Goal: Task Accomplishment & Management: Manage account settings

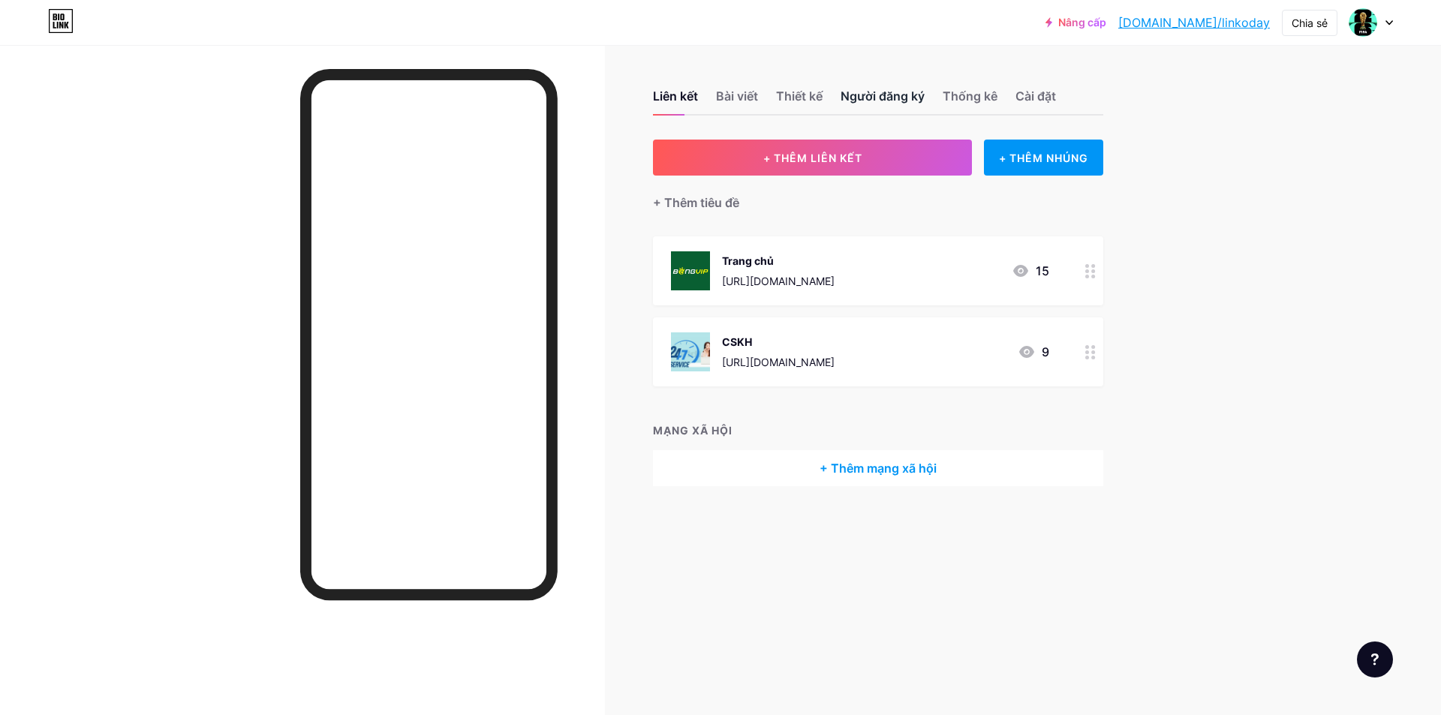
click at [916, 103] on font "Người đăng ký" at bounding box center [883, 96] width 84 height 15
click at [979, 101] on font "Thống kê" at bounding box center [970, 96] width 55 height 15
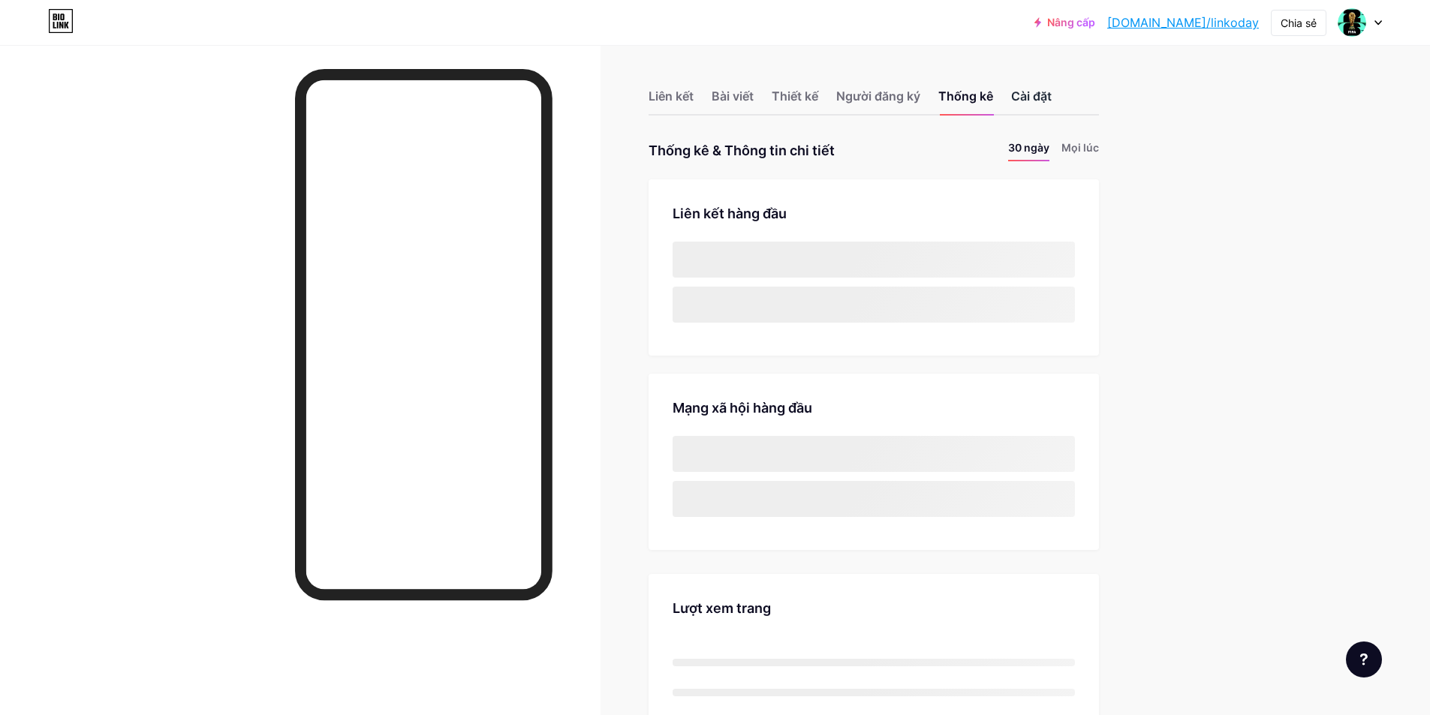
click at [1035, 98] on font "Cài đặt" at bounding box center [1031, 96] width 41 height 15
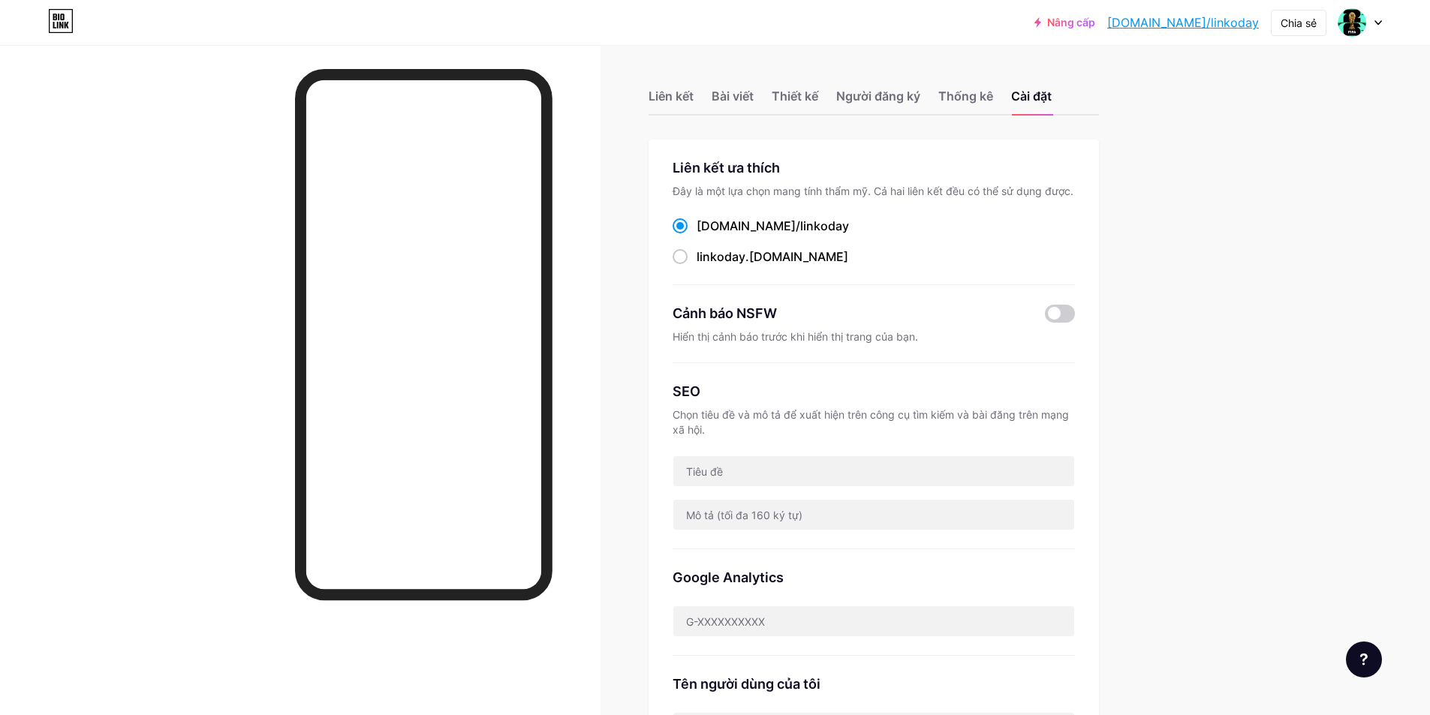
click at [1376, 29] on div at bounding box center [1360, 22] width 44 height 27
click at [1235, 176] on font "Cài đặt tài khoản" at bounding box center [1253, 170] width 86 height 13
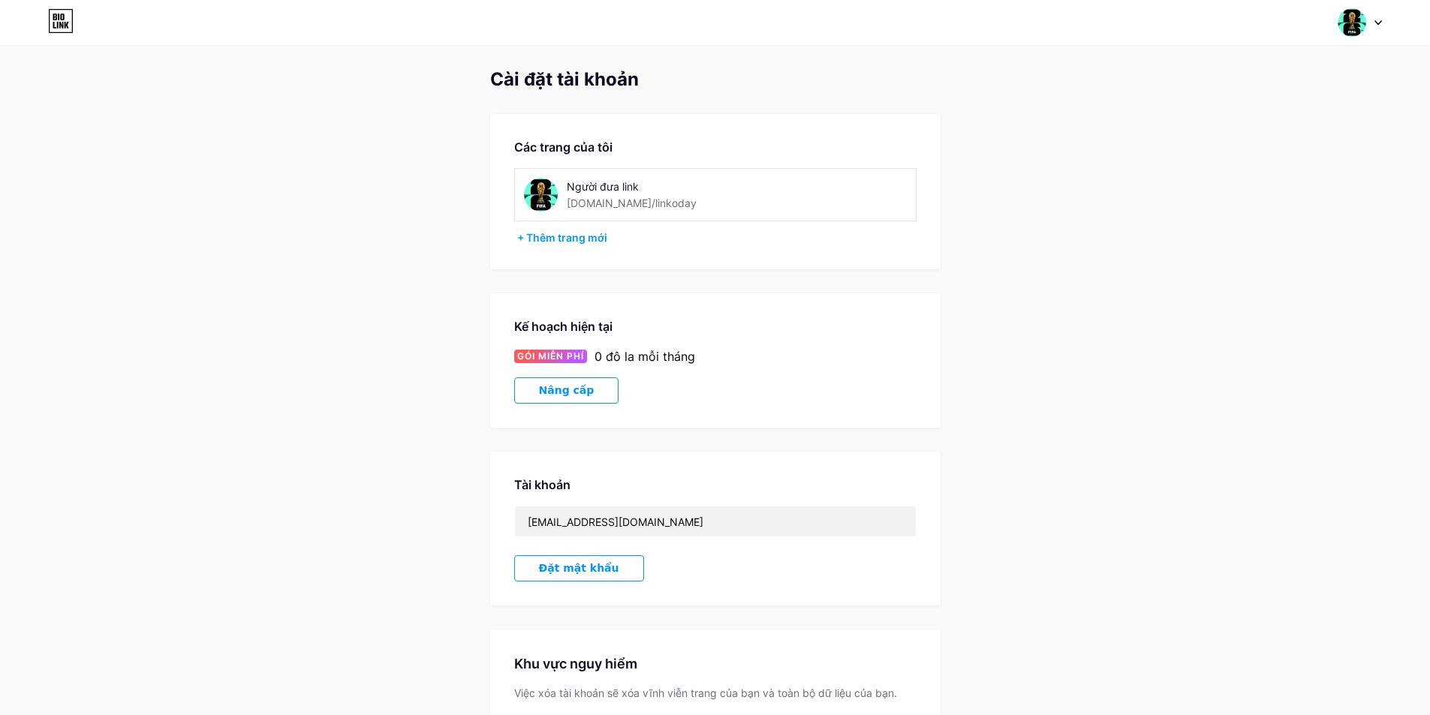
click at [585, 188] on font "Người đưa link" at bounding box center [603, 186] width 72 height 13
click at [624, 183] on font "Người đưa link" at bounding box center [603, 186] width 72 height 13
drag, startPoint x: 639, startPoint y: 185, endPoint x: 555, endPoint y: 191, distance: 84.3
click at [555, 191] on div "Người đưa link [DOMAIN_NAME]/linkoday" at bounding box center [651, 195] width 255 height 34
click at [722, 256] on div "Các trang của tôi Người đưa link [DOMAIN_NAME]/linkoday + Thêm trang mới" at bounding box center [715, 191] width 450 height 155
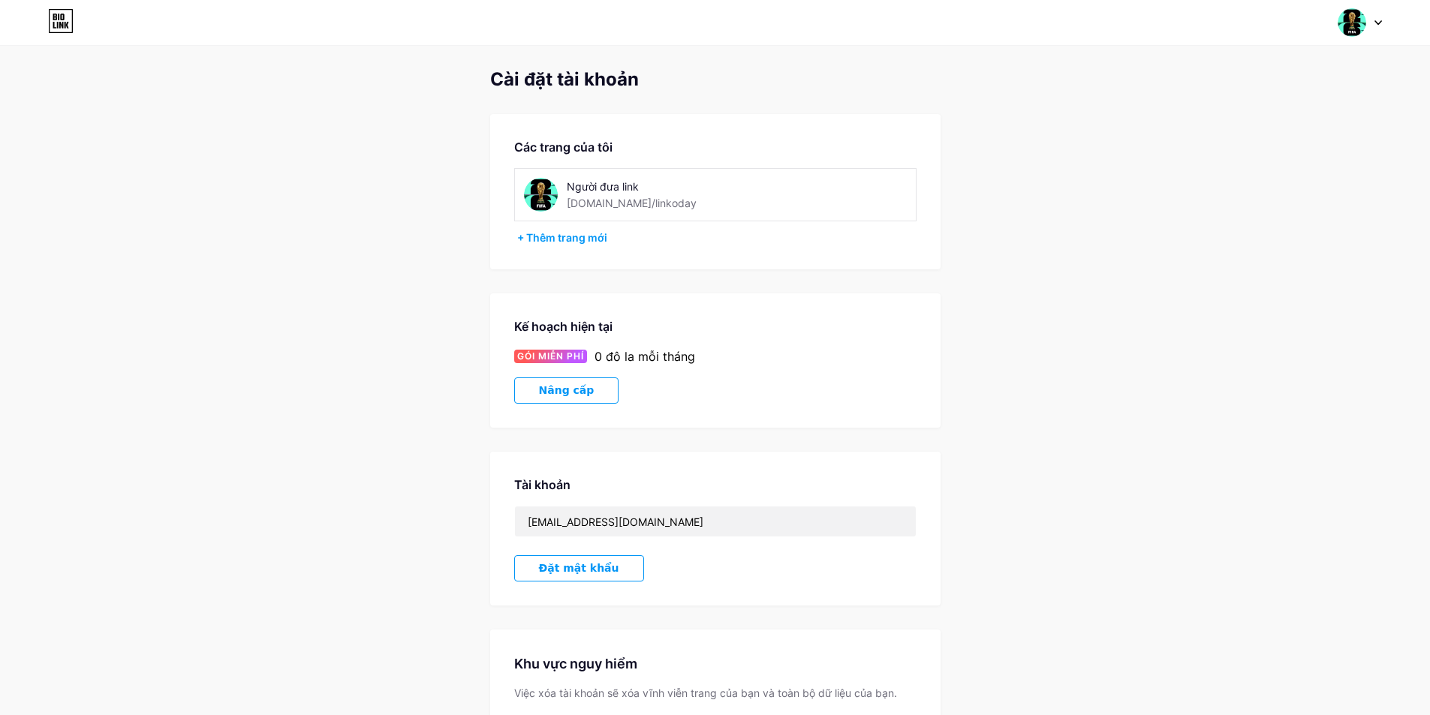
click at [624, 187] on font "Người đưa link" at bounding box center [603, 186] width 72 height 13
click at [531, 188] on img at bounding box center [541, 195] width 34 height 34
click at [546, 193] on img at bounding box center [541, 195] width 34 height 34
click at [591, 194] on div "Người đưa link" at bounding box center [668, 187] width 202 height 16
click at [597, 188] on font "Người đưa link" at bounding box center [603, 186] width 72 height 13
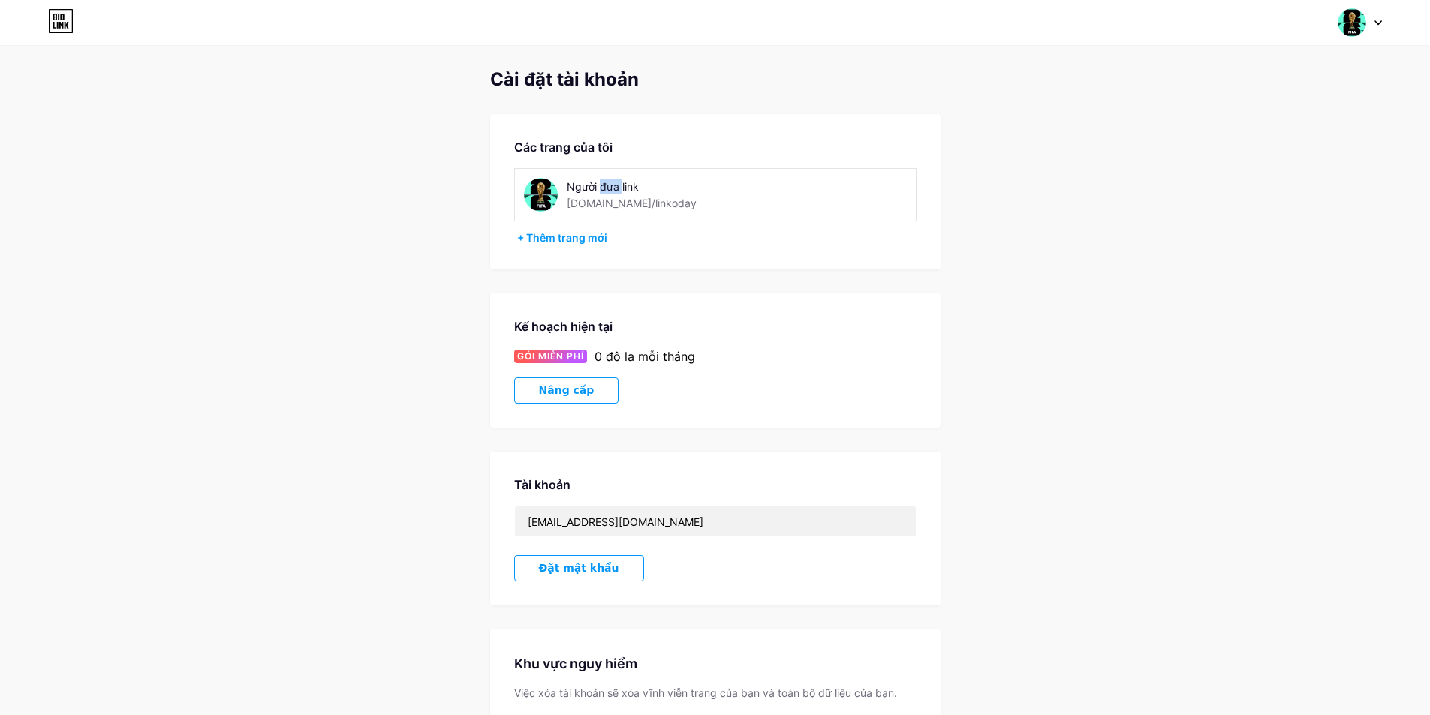
click at [597, 188] on font "Người đưa link" at bounding box center [603, 186] width 72 height 13
click at [987, 314] on div "Cài đặt tài khoản Các trang của tôi Người đưa link [DOMAIN_NAME]/linkoday + Thê…" at bounding box center [715, 424] width 1430 height 710
click at [1368, 22] on div at bounding box center [1360, 22] width 44 height 27
click at [1279, 94] on font "Người đưa link" at bounding box center [1269, 89] width 62 height 11
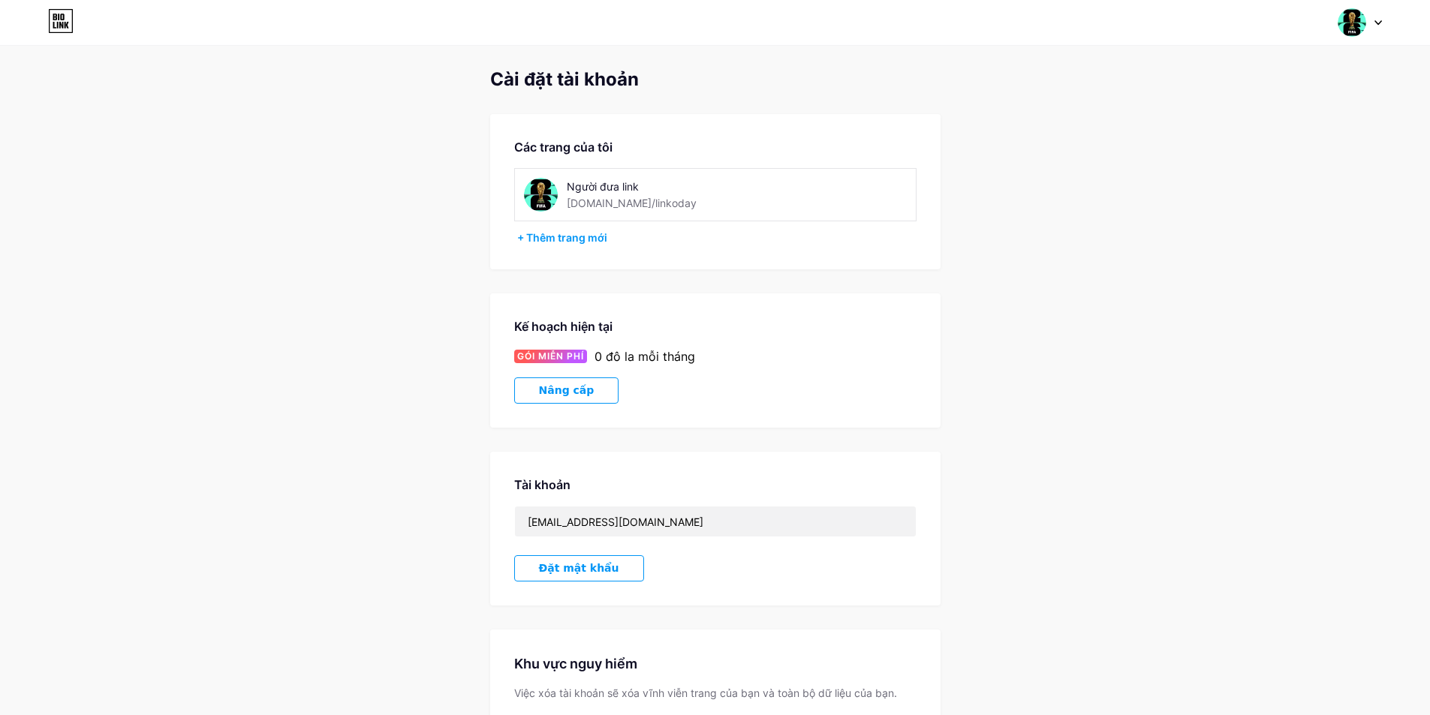
click at [572, 196] on div "[DOMAIN_NAME]/linkoday" at bounding box center [632, 203] width 130 height 16
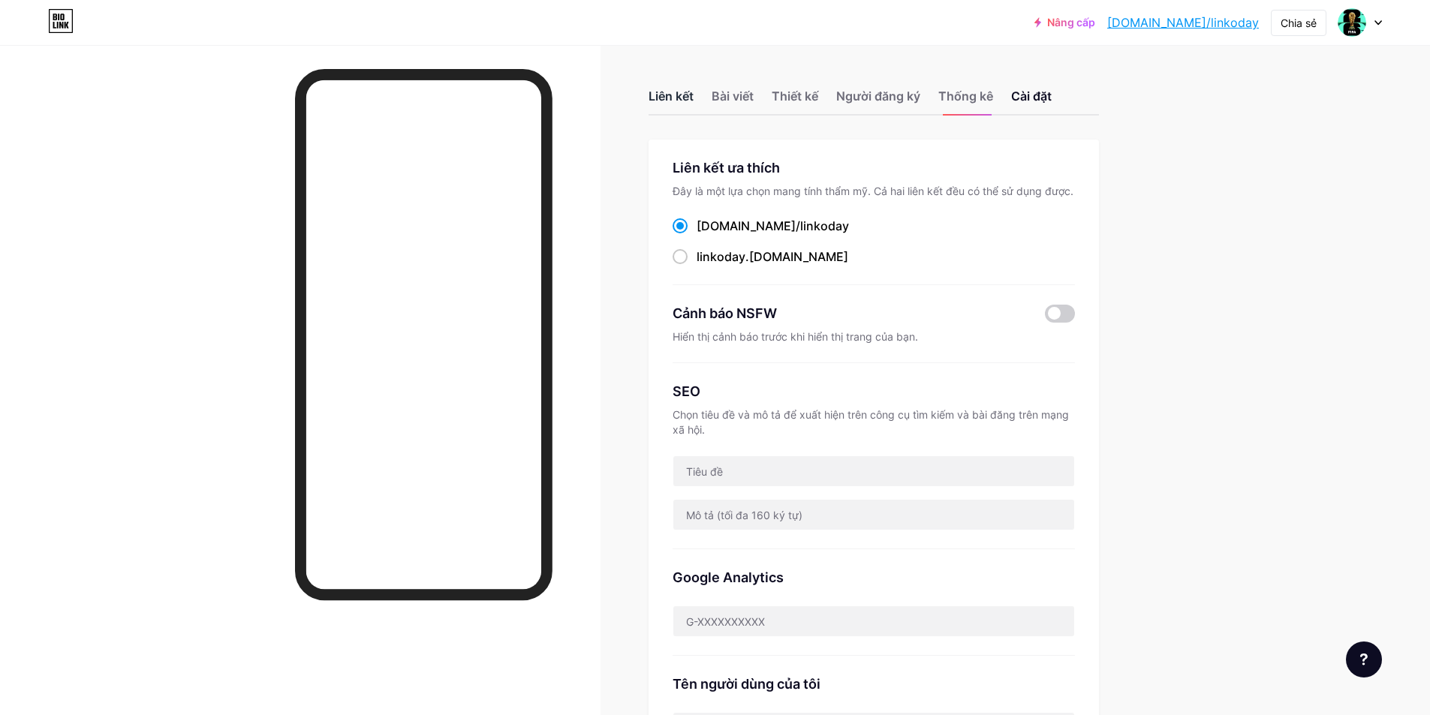
click at [687, 100] on font "Liên kết" at bounding box center [670, 96] width 45 height 15
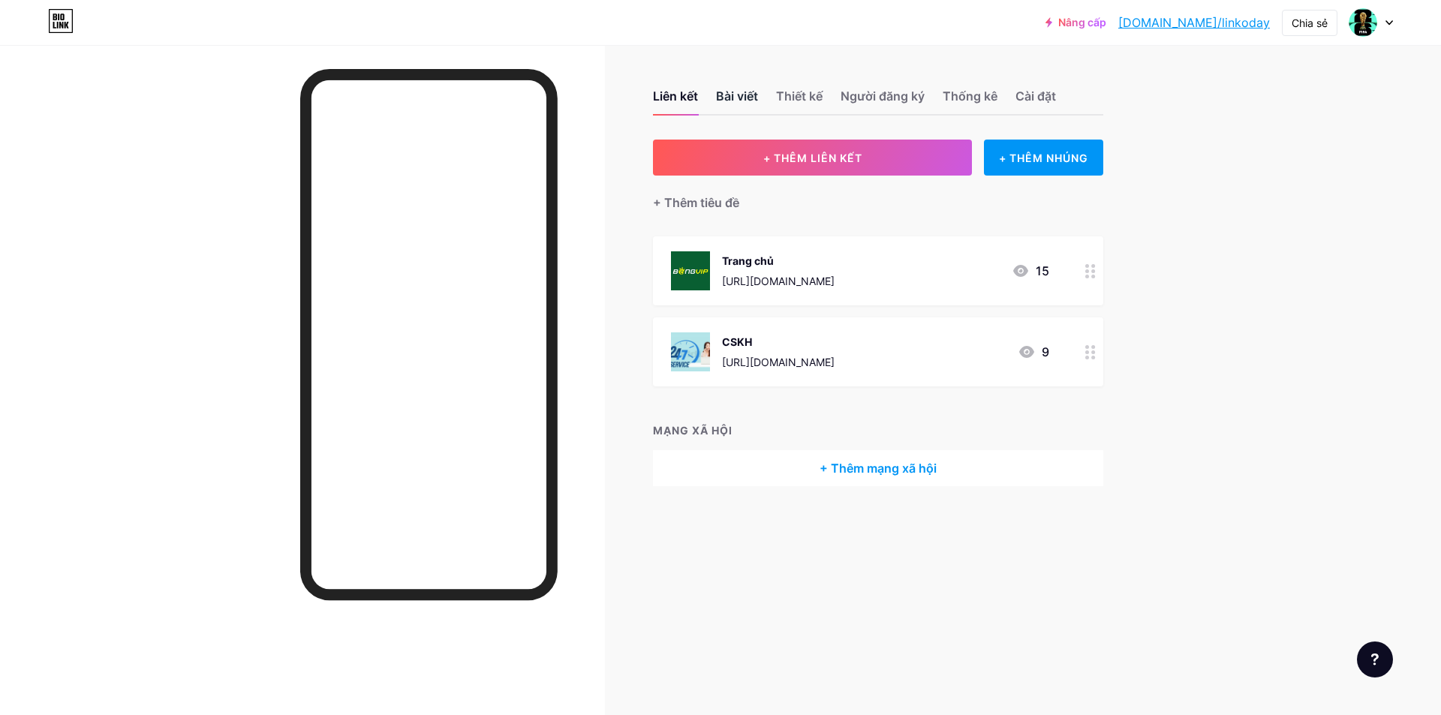
click at [737, 98] on font "Bài viết" at bounding box center [737, 96] width 42 height 15
click at [805, 101] on font "Thiết kế" at bounding box center [799, 96] width 47 height 15
click at [799, 99] on font "Thiết kế" at bounding box center [799, 96] width 47 height 15
click at [906, 104] on font "Người đăng ký" at bounding box center [883, 96] width 84 height 18
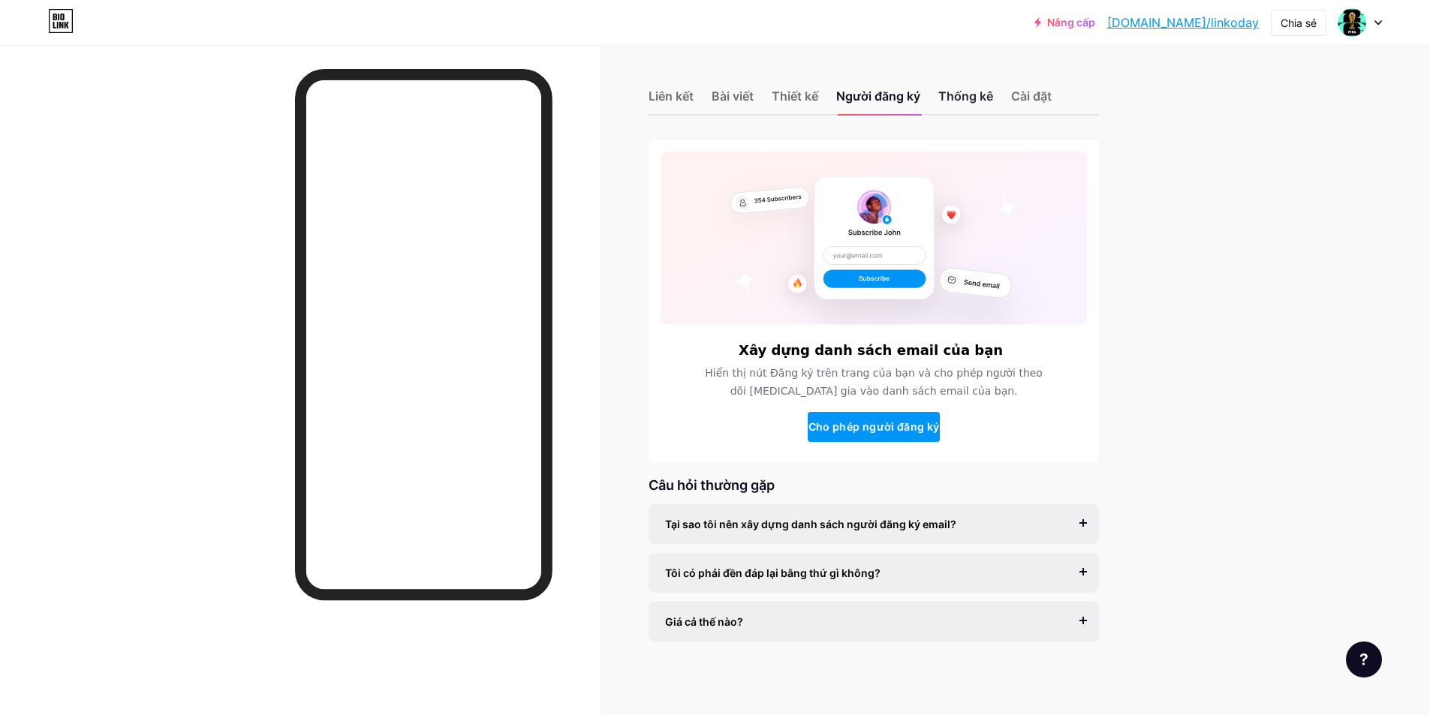
click at [959, 98] on font "Thống kê" at bounding box center [965, 96] width 55 height 15
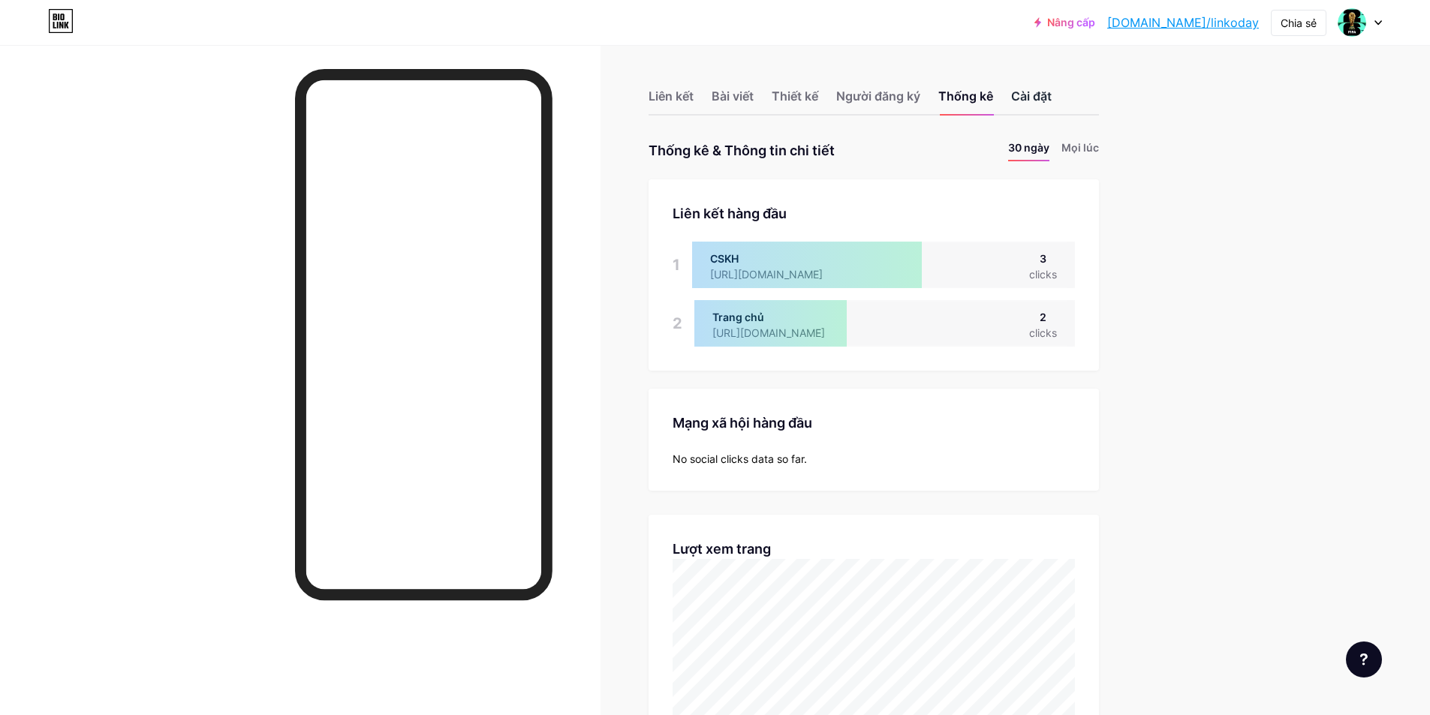
scroll to position [715, 1430]
click at [1052, 99] on font "Cài đặt" at bounding box center [1031, 96] width 41 height 15
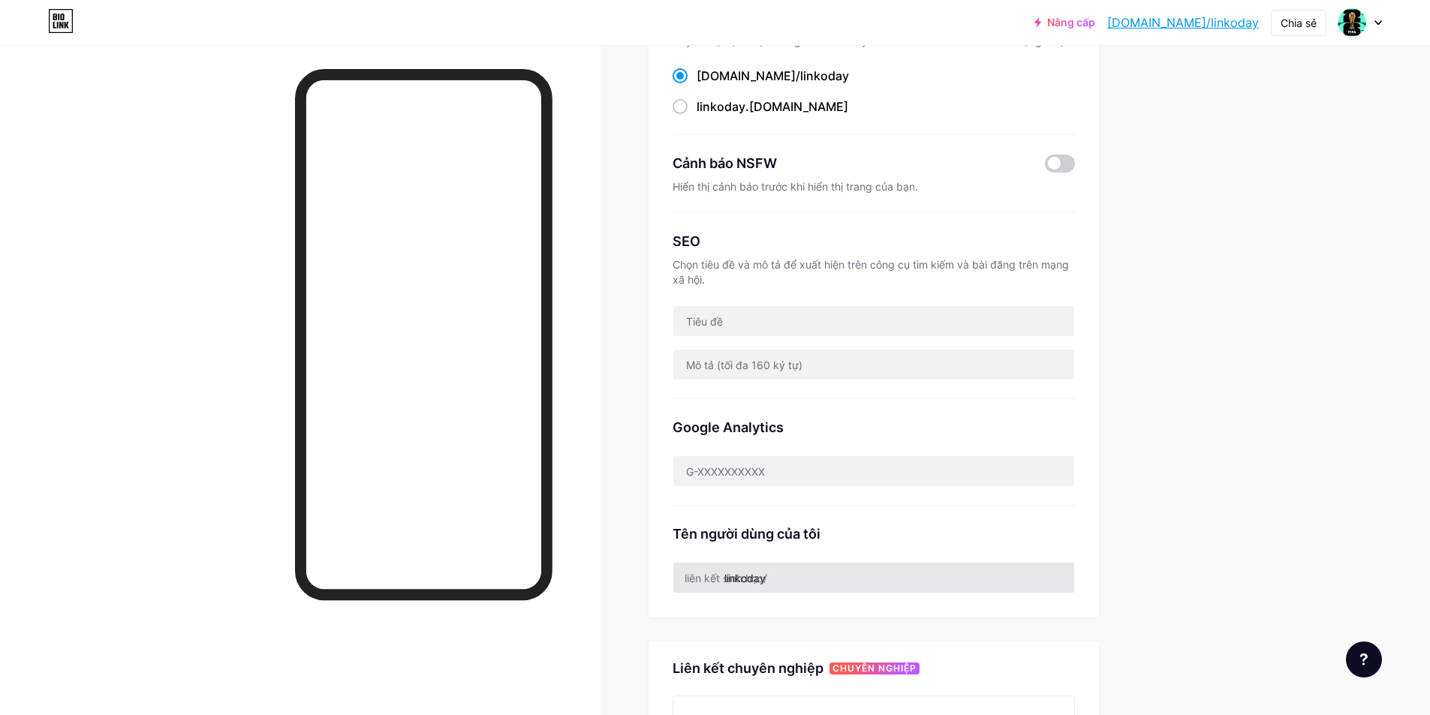
scroll to position [375, 0]
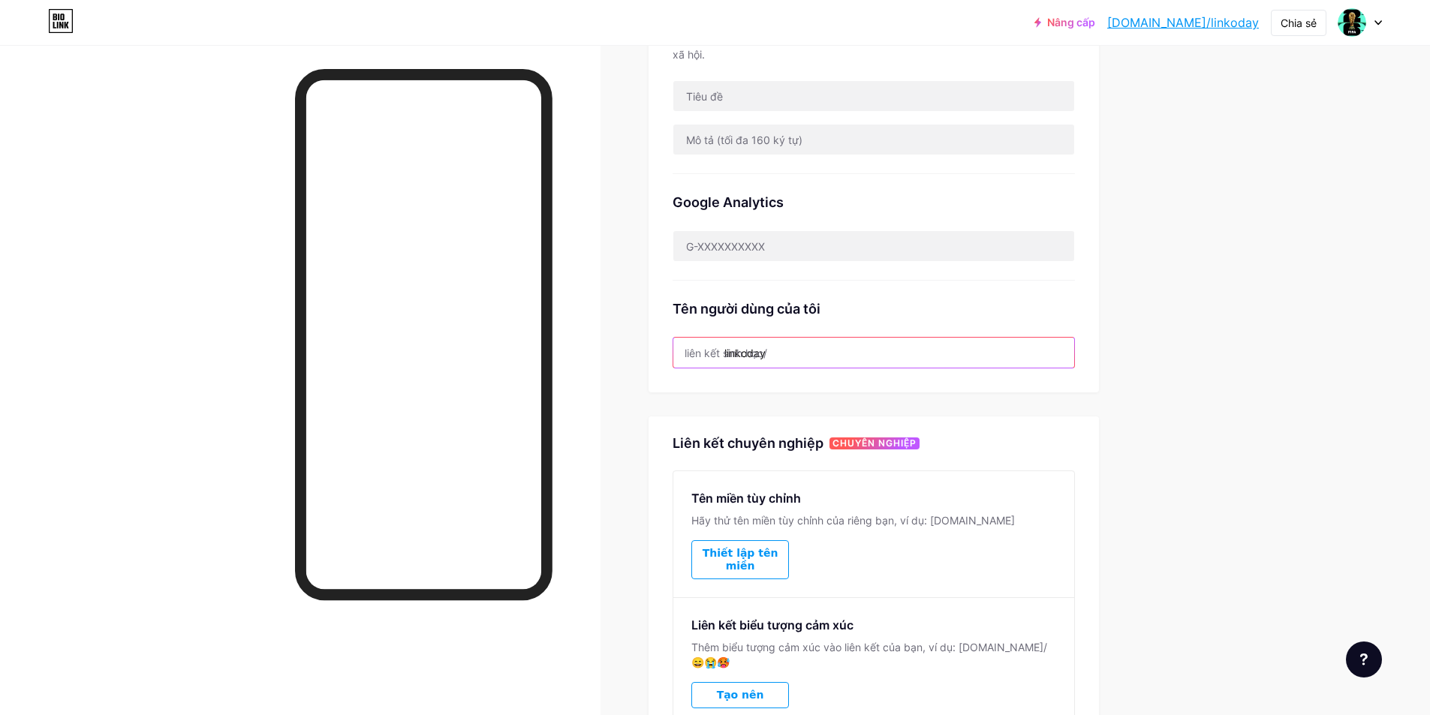
click at [805, 358] on input "linkoday" at bounding box center [873, 353] width 401 height 30
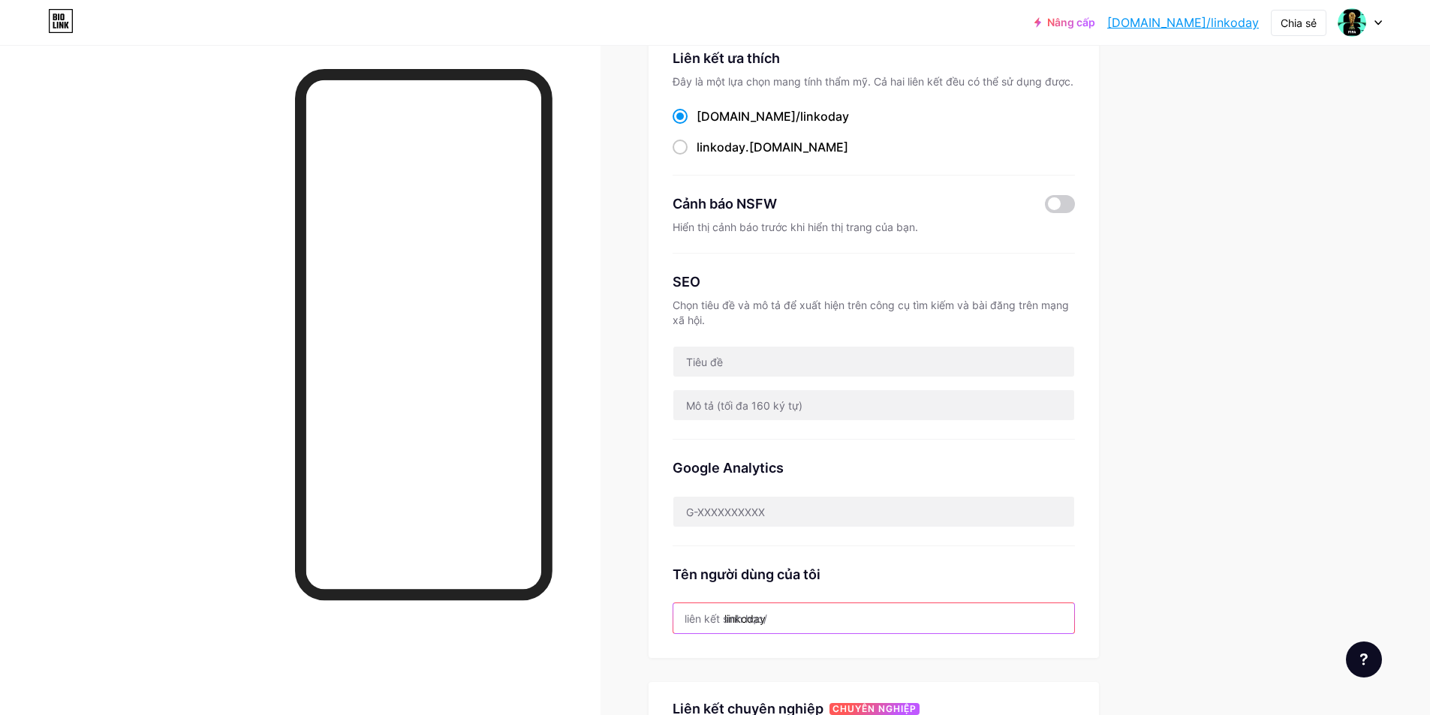
scroll to position [0, 0]
